Goal: Transaction & Acquisition: Subscribe to service/newsletter

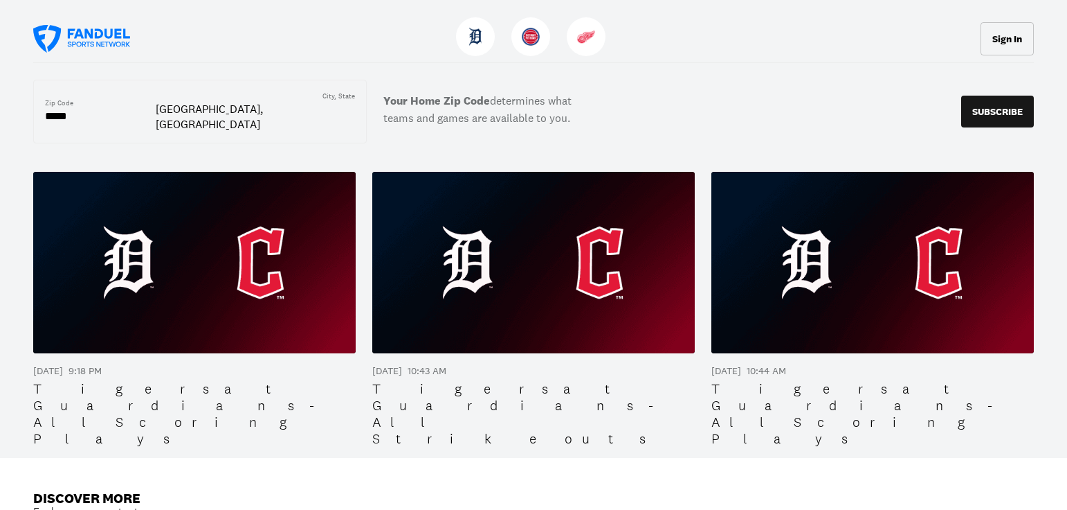
scroll to position [1857, 0]
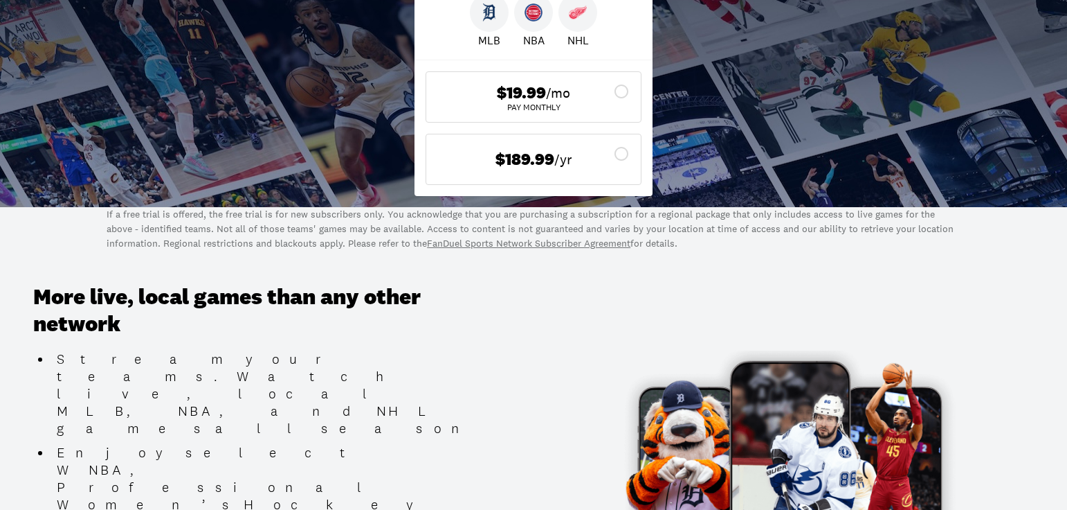
scroll to position [363, 0]
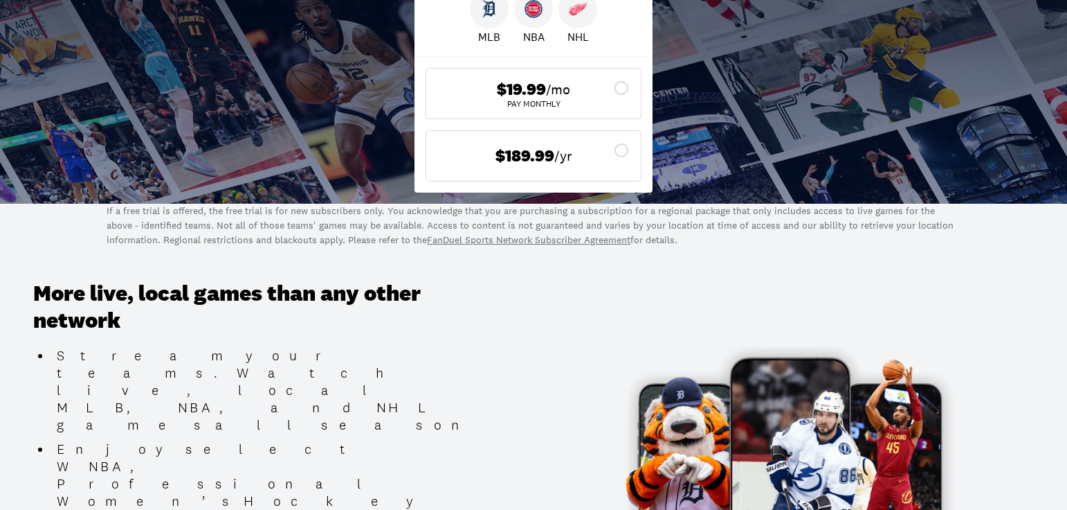
click at [580, 241] on link "FanDuel Sports Network Subscriber Agreement" at bounding box center [529, 239] width 204 height 12
